Goal: Task Accomplishment & Management: Use online tool/utility

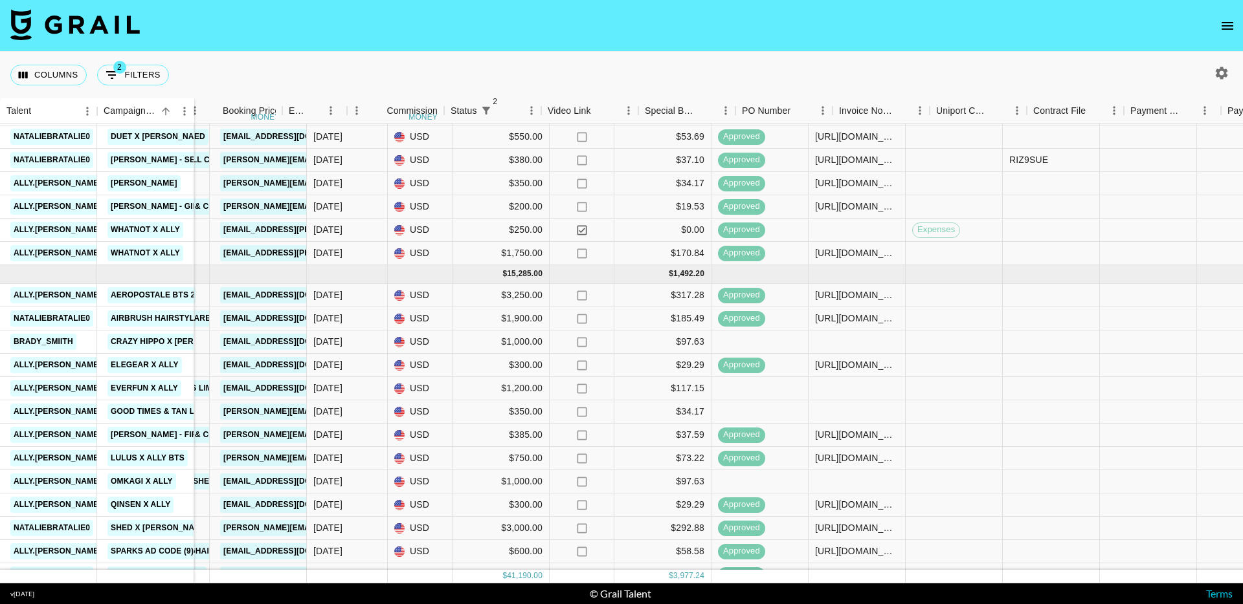
scroll to position [338, 1013]
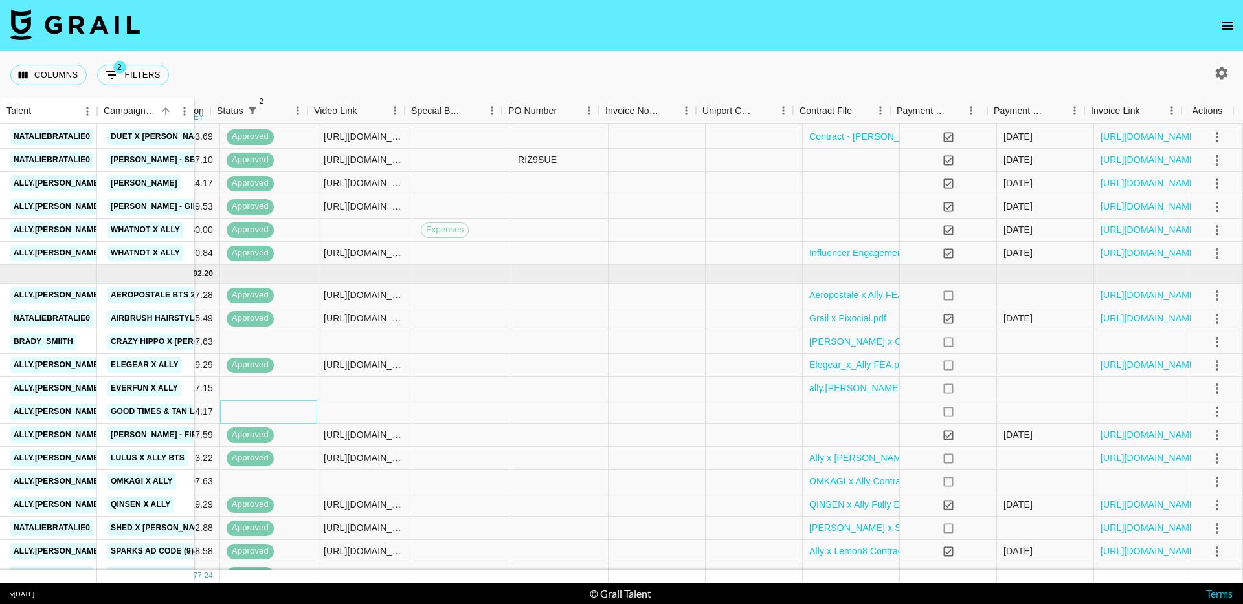
click at [234, 409] on div at bounding box center [268, 412] width 97 height 23
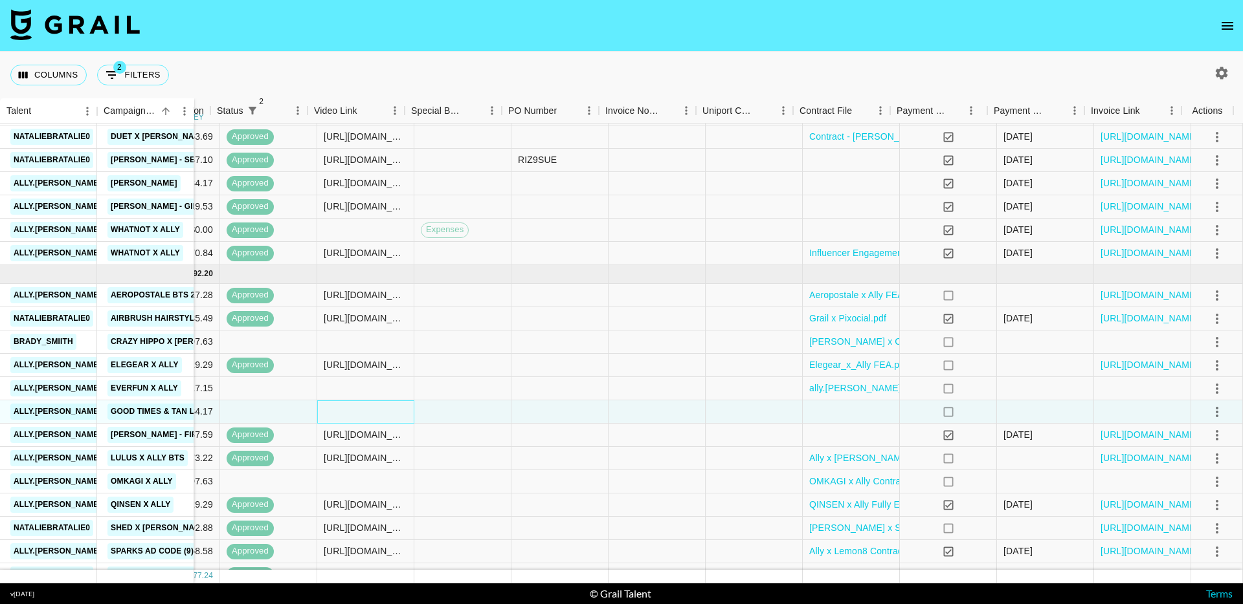
click at [352, 414] on div at bounding box center [365, 412] width 97 height 23
type input "[URL][DOMAIN_NAME][DOMAIN_NAME][PERSON_NAME]"
click at [1212, 407] on icon "select merge strategy" at bounding box center [1217, 413] width 16 height 16
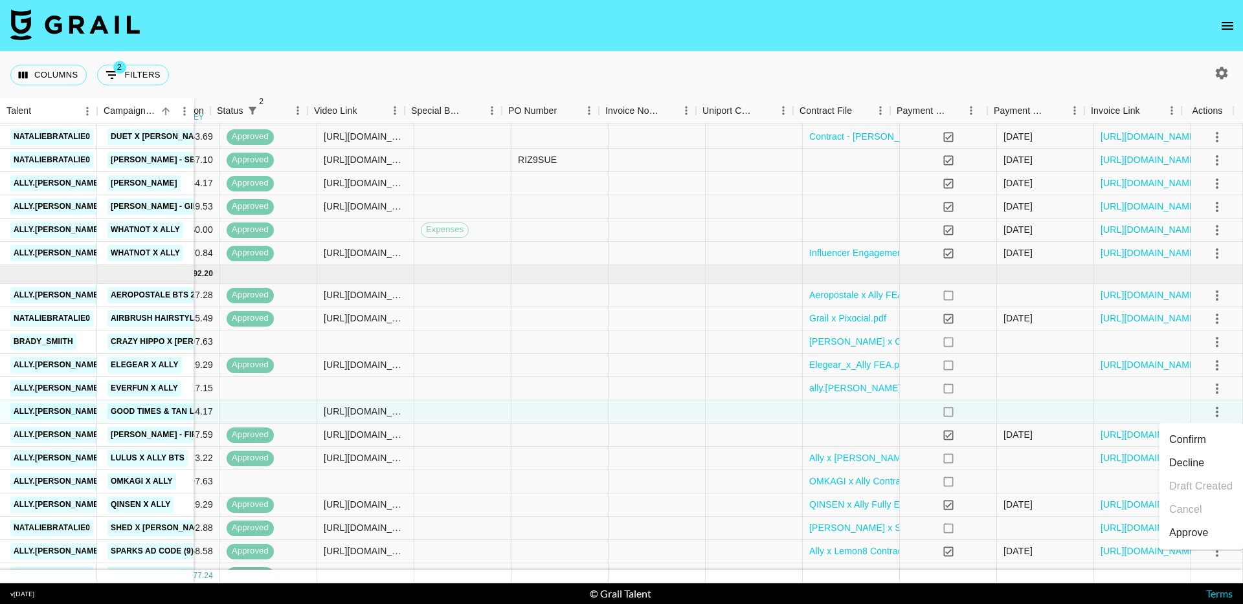
click at [1195, 532] on div "Approve" at bounding box center [1188, 534] width 39 height 16
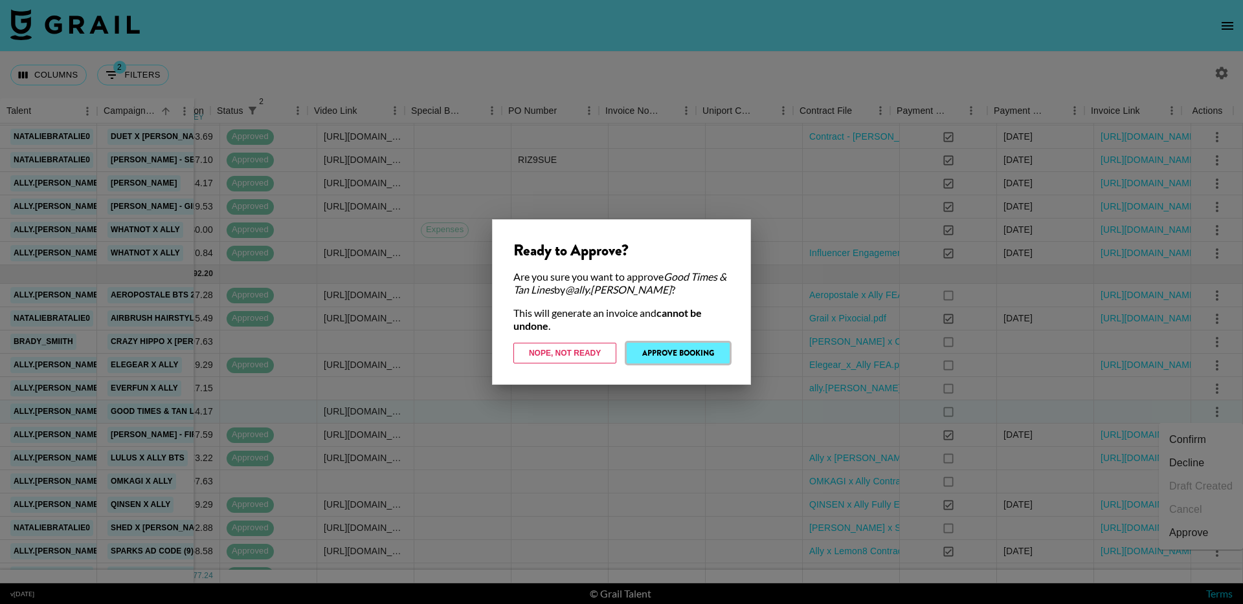
click at [698, 353] on button "Approve Booking" at bounding box center [678, 353] width 103 height 21
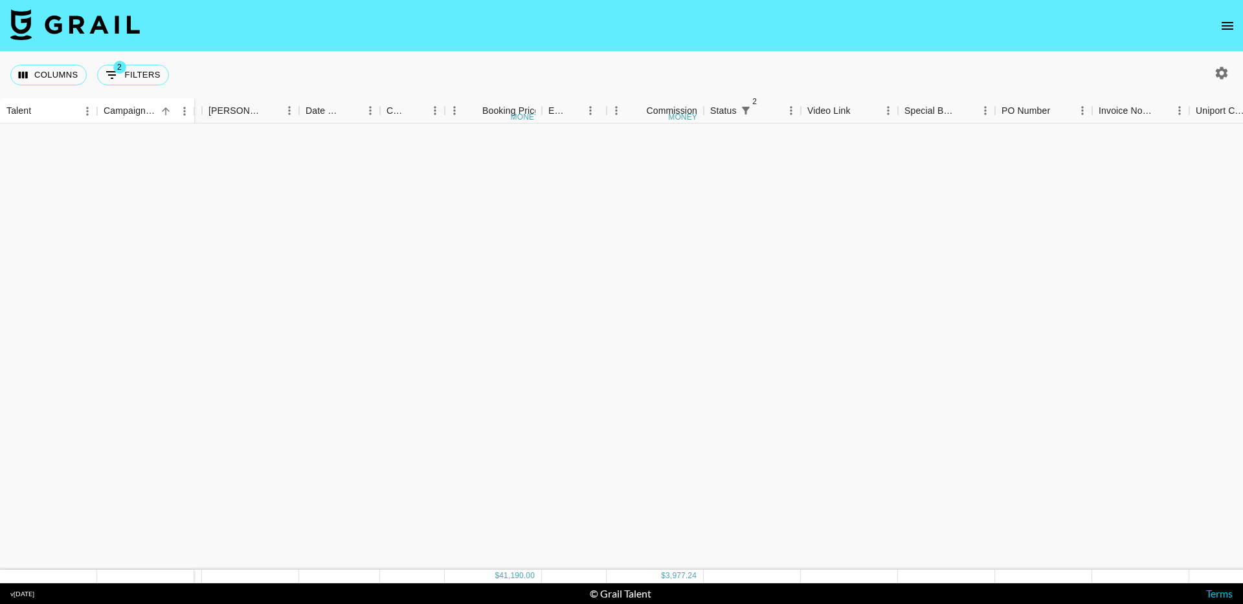
scroll to position [0, 520]
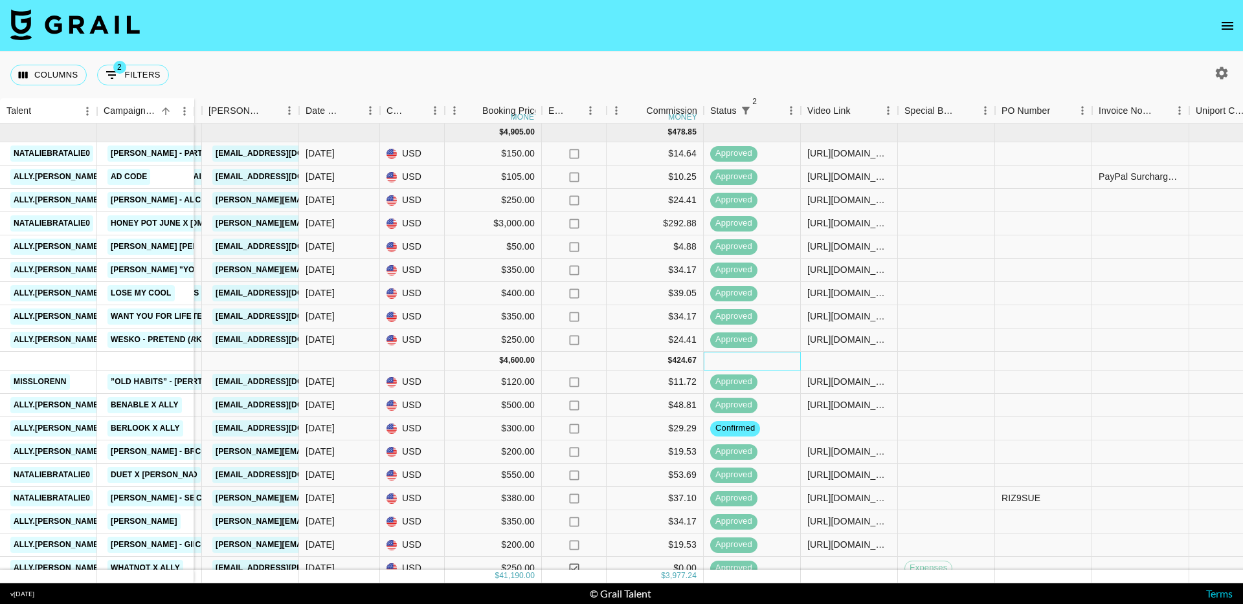
click at [744, 360] on div at bounding box center [752, 361] width 97 height 19
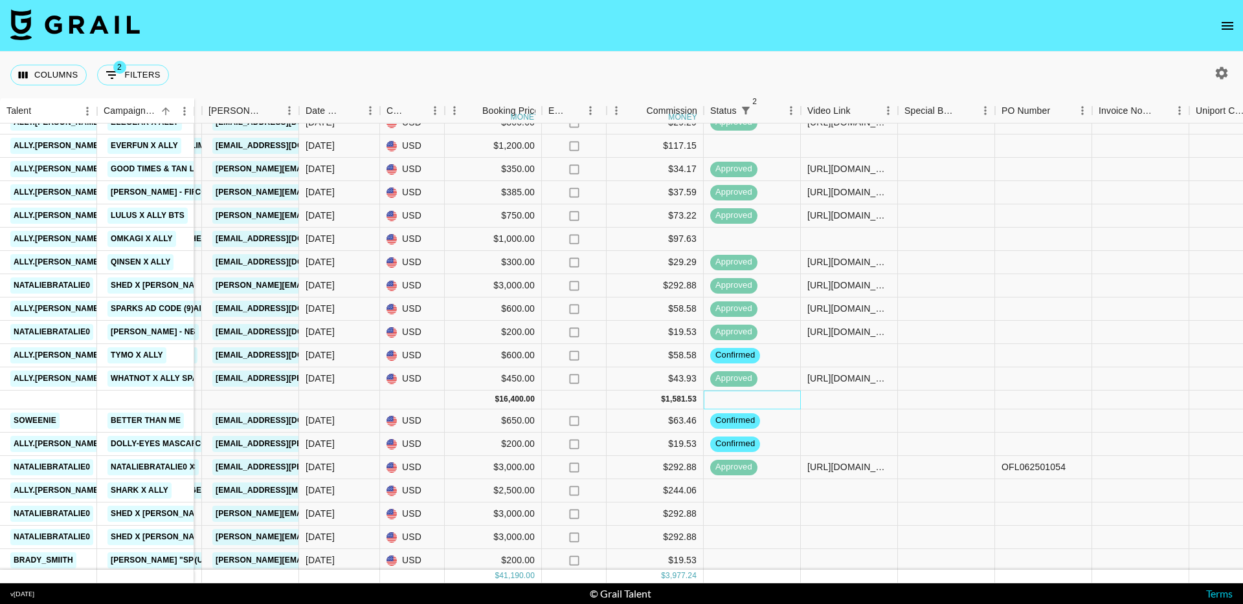
click at [755, 403] on div at bounding box center [752, 400] width 97 height 19
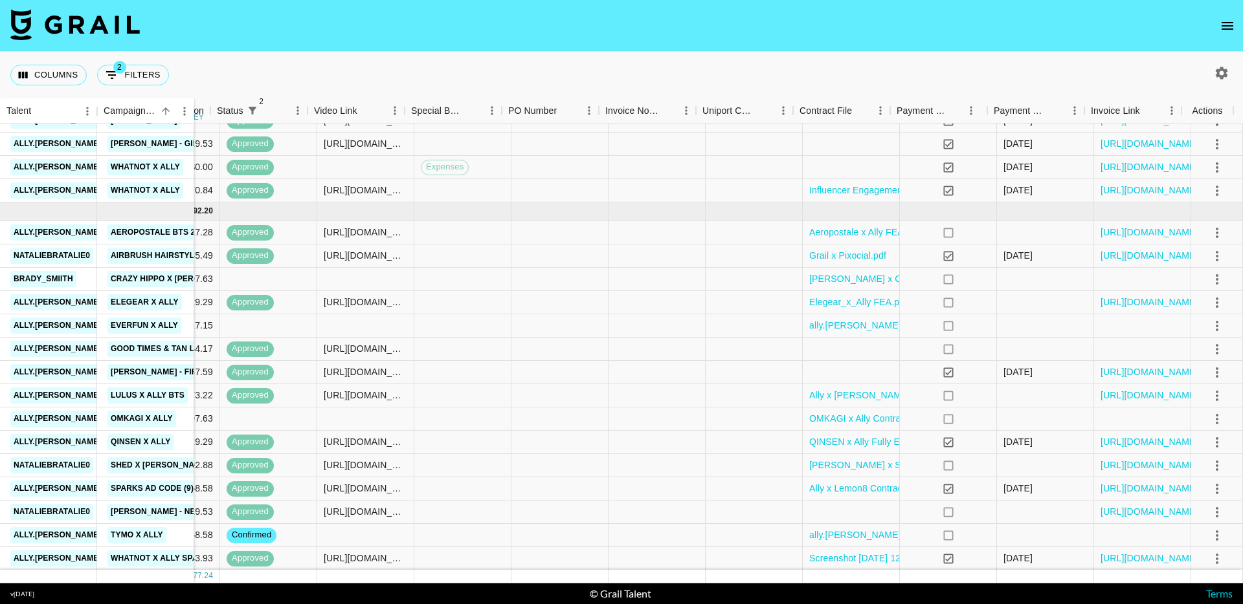
scroll to position [539, 1013]
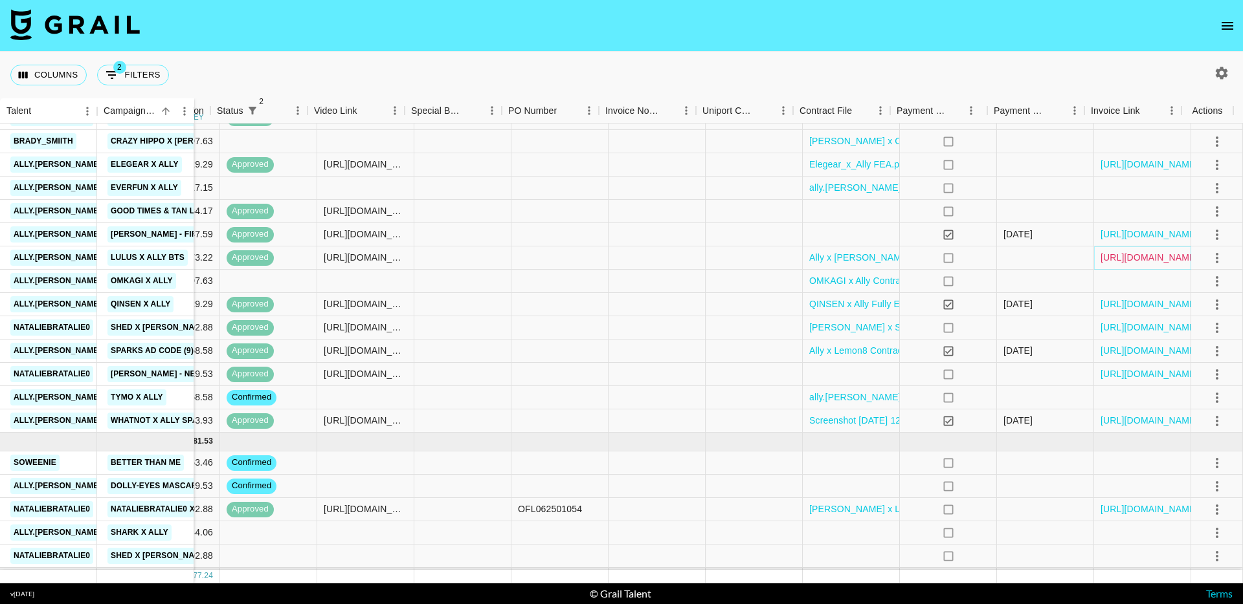
click at [1122, 263] on link "[URL][DOMAIN_NAME]" at bounding box center [1149, 257] width 98 height 13
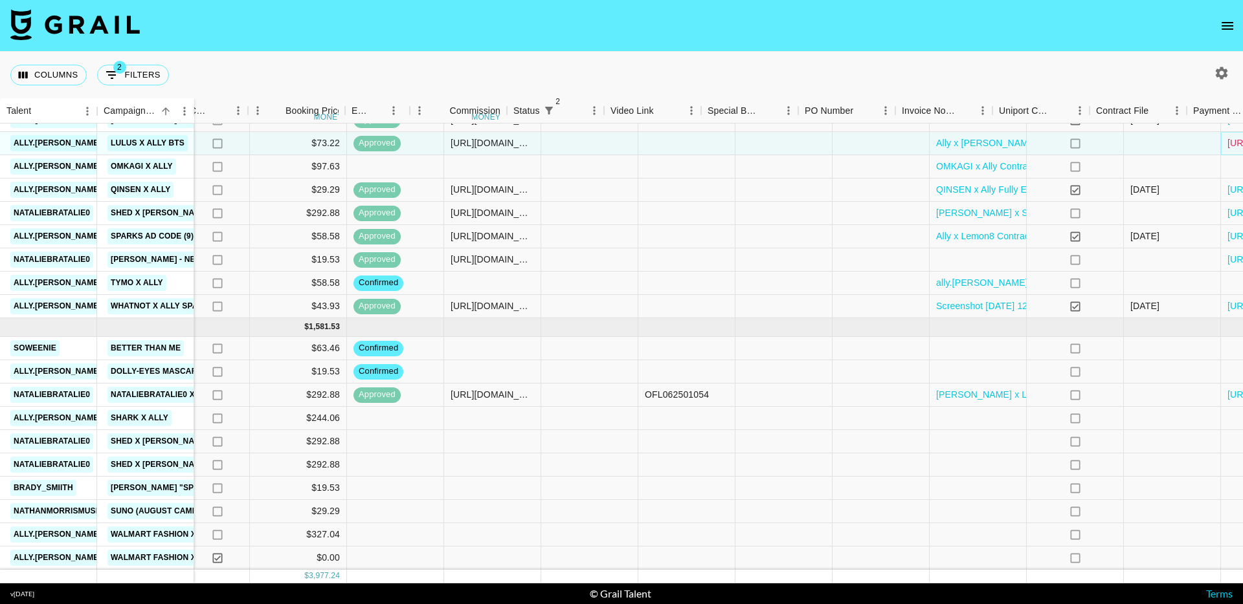
scroll to position [663, 709]
